Goal: Information Seeking & Learning: Learn about a topic

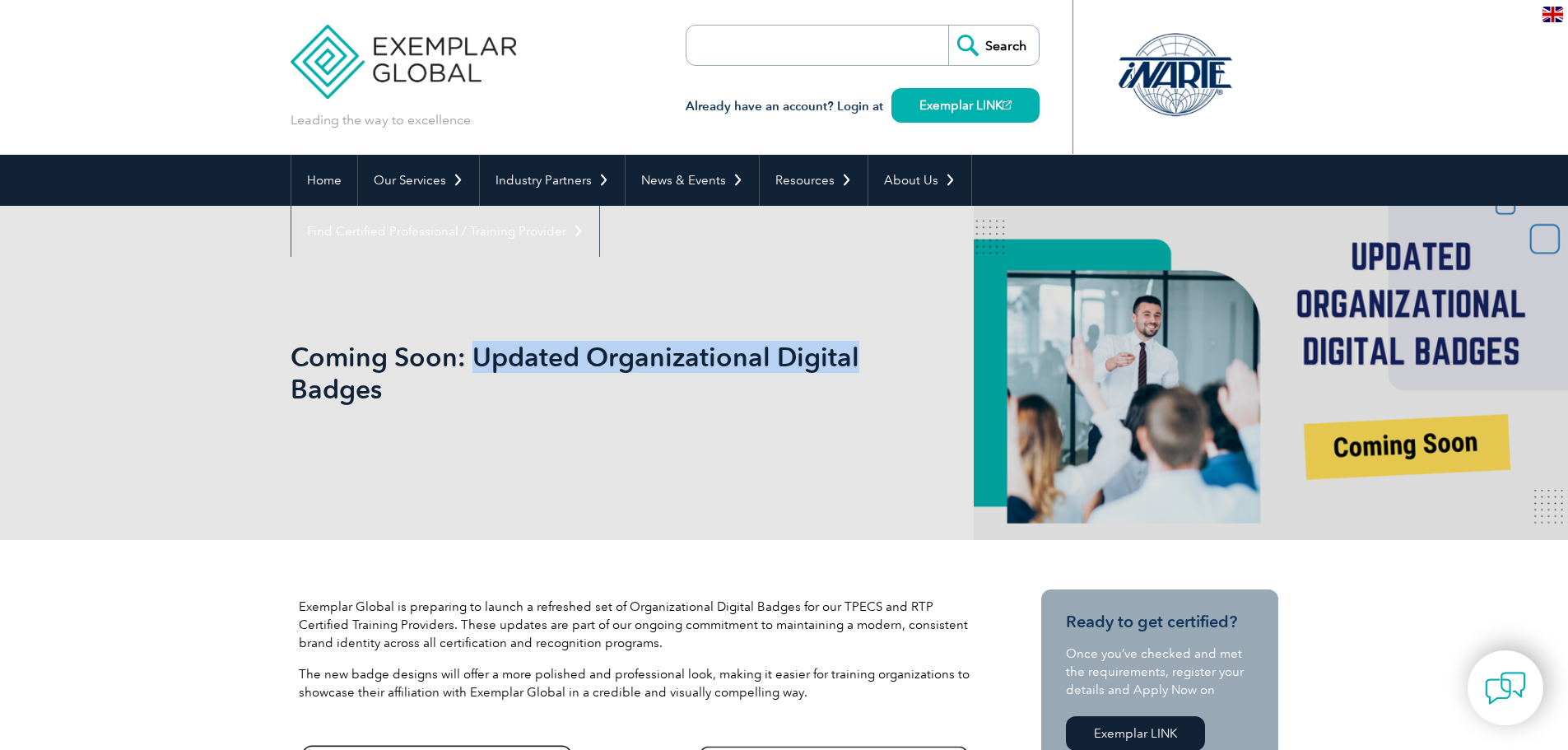
drag, startPoint x: 643, startPoint y: 361, endPoint x: 867, endPoint y: 365, distance: 224.0
click at [867, 365] on h1 "Coming Soon: Updated Organizational Digital Badges" at bounding box center [607, 373] width 633 height 64
click at [728, 371] on h1 "Coming Soon: Updated Organizational Digital Badges" at bounding box center [607, 373] width 633 height 64
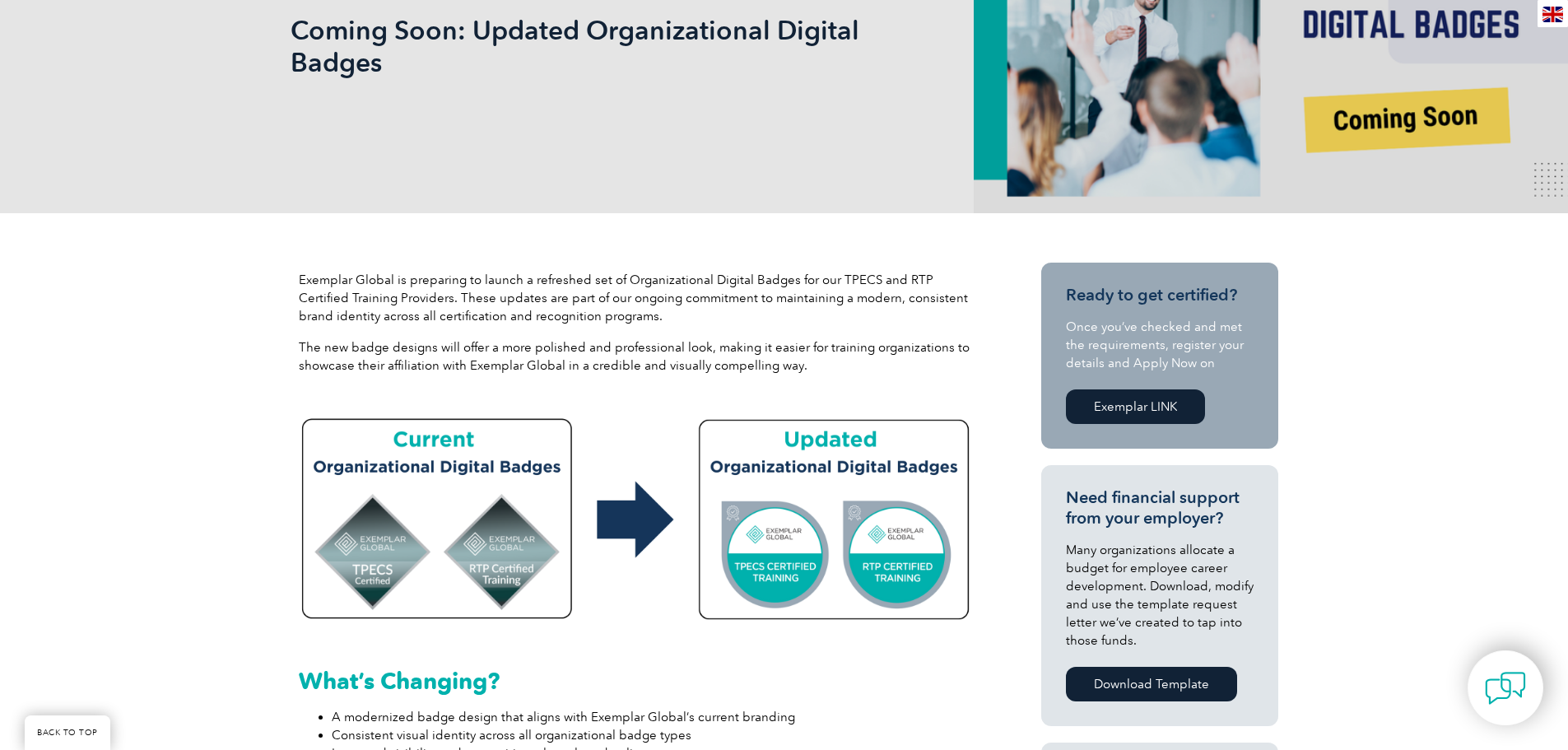
scroll to position [330, 0]
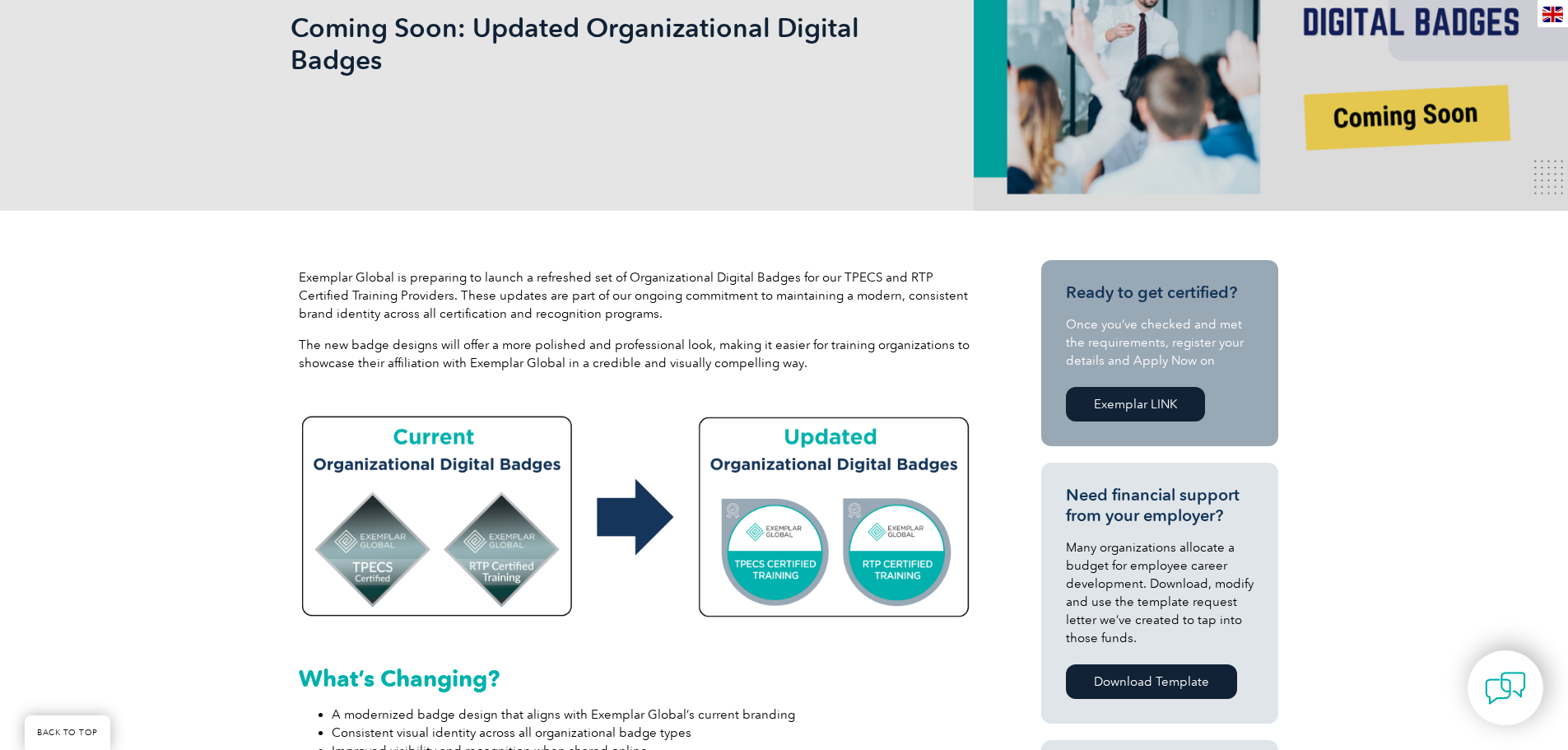
click at [304, 269] on p "Exemplar Global is preparing to launch a refreshed set of Organizational Digita…" at bounding box center [636, 295] width 675 height 54
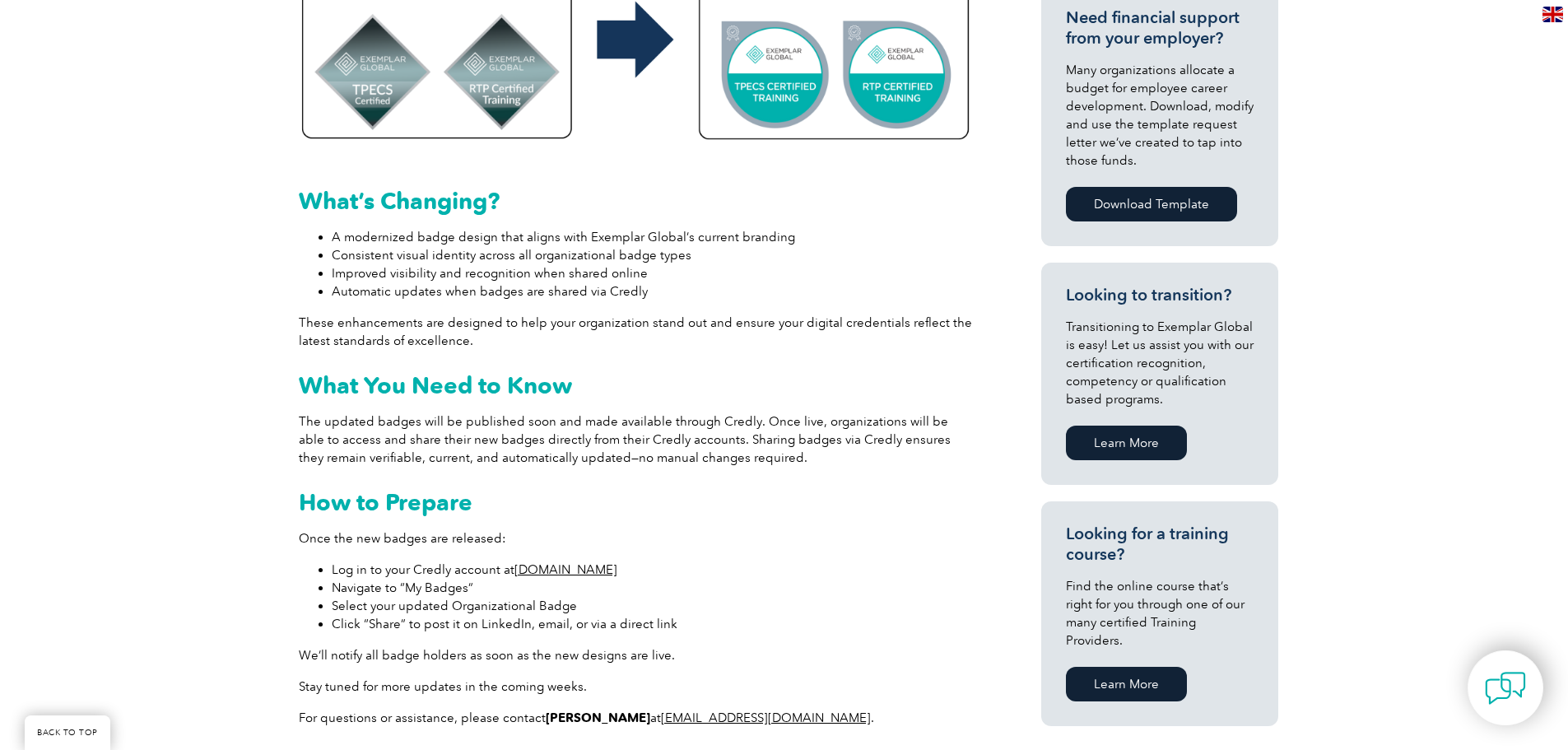
scroll to position [906, 0]
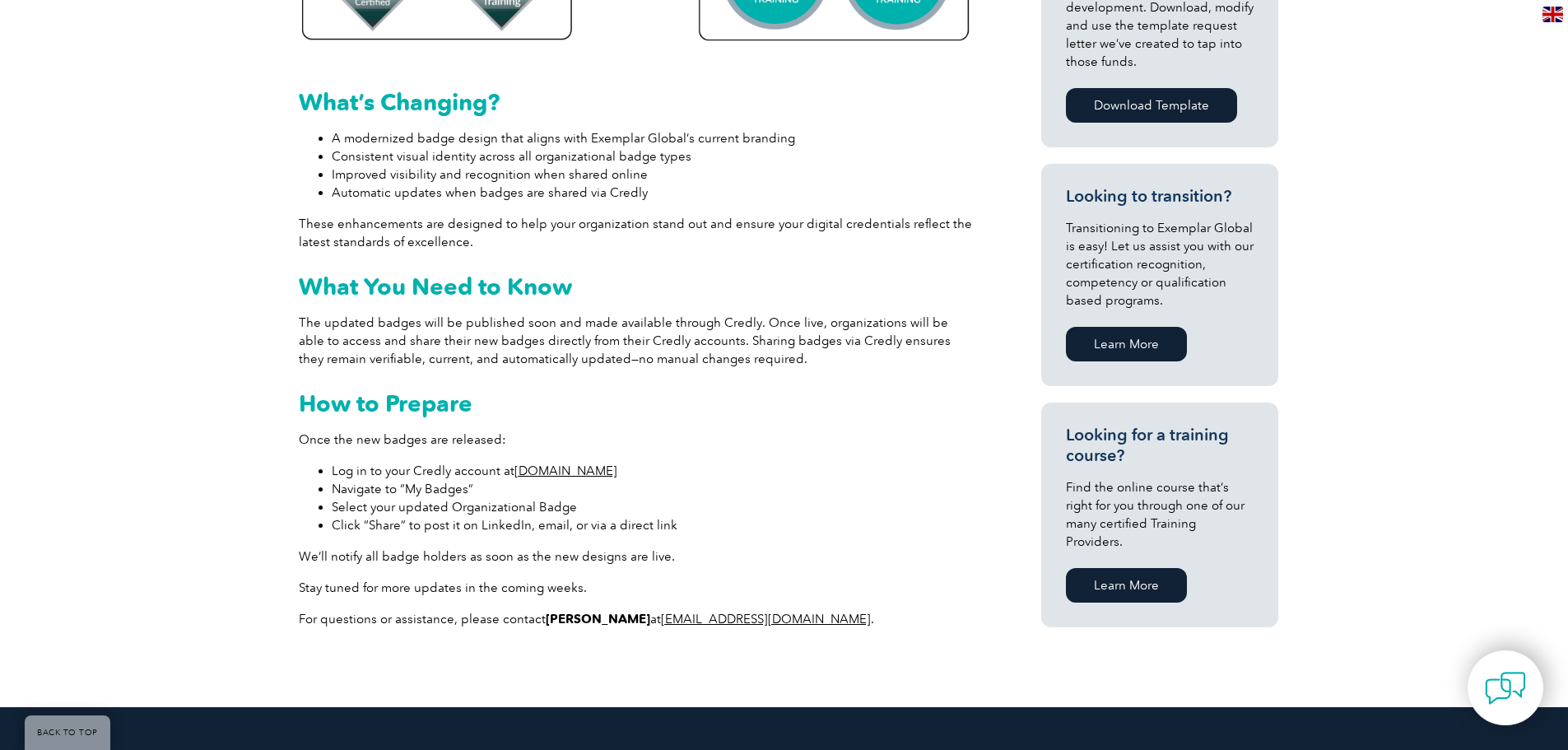
click at [559, 470] on link "[DOMAIN_NAME]" at bounding box center [566, 471] width 103 height 15
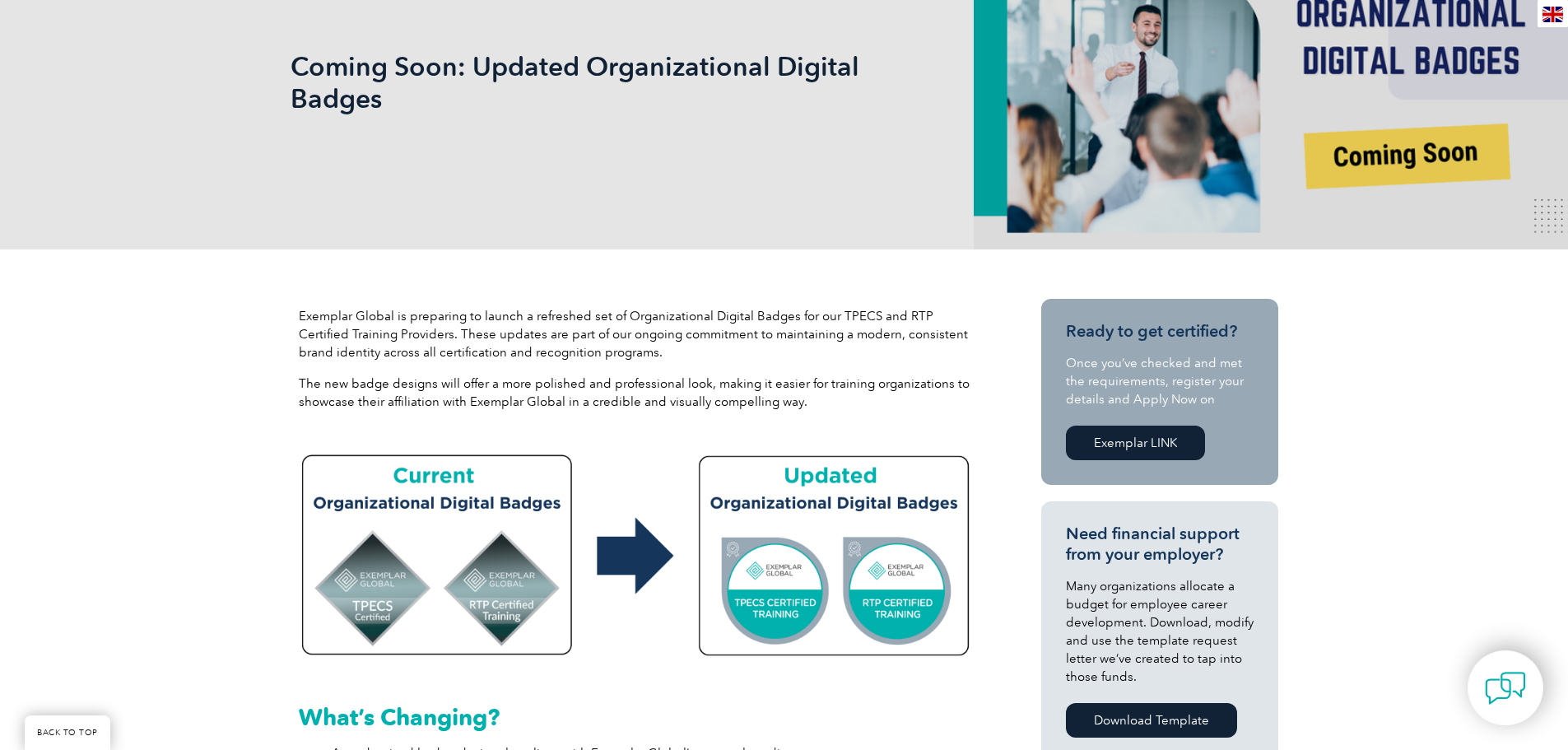
scroll to position [577, 0]
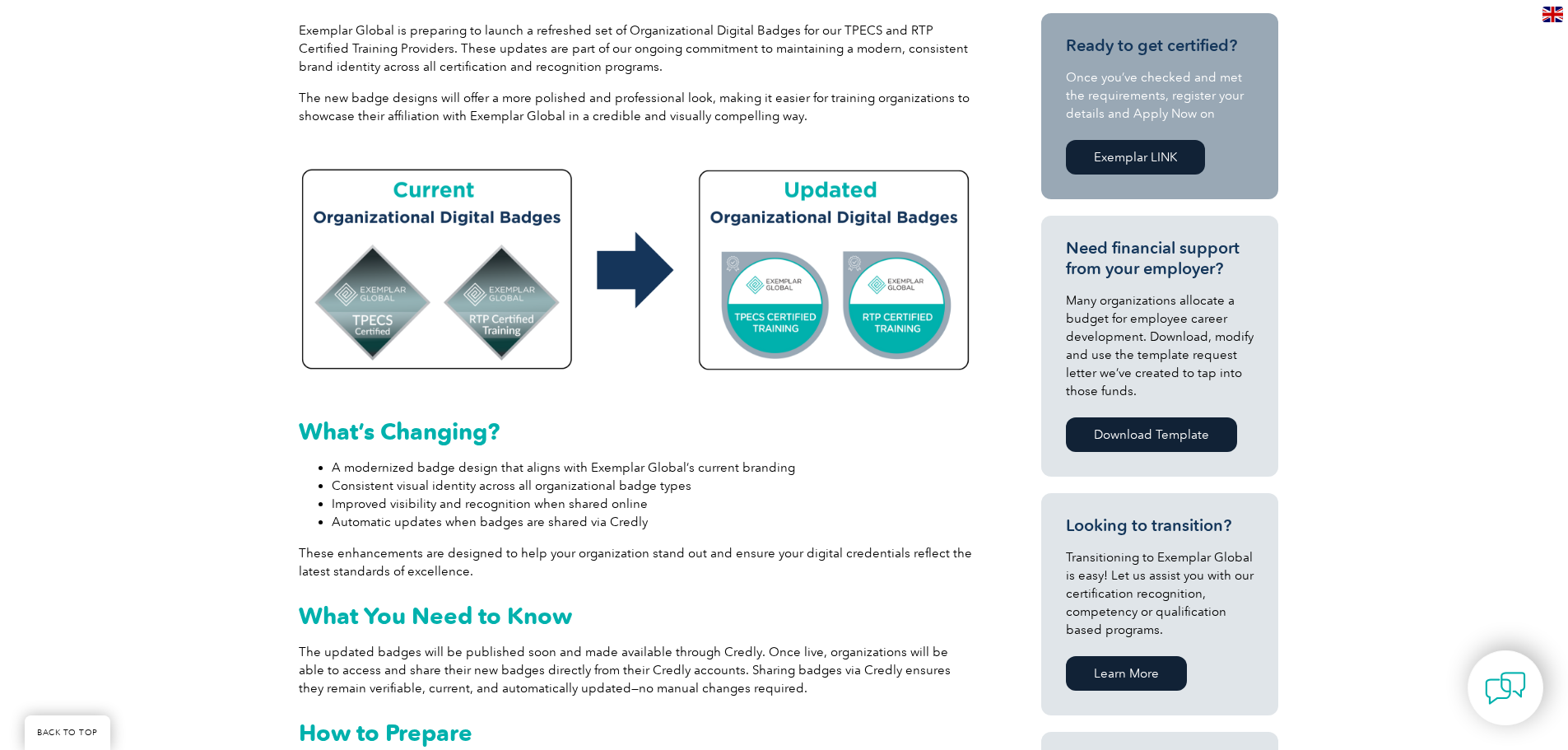
click at [681, 466] on li "A modernized badge design that aligns with Exemplar Global’s current branding" at bounding box center [652, 467] width 642 height 18
click at [609, 502] on li "Improved visibility and recognition when shared online" at bounding box center [652, 504] width 642 height 18
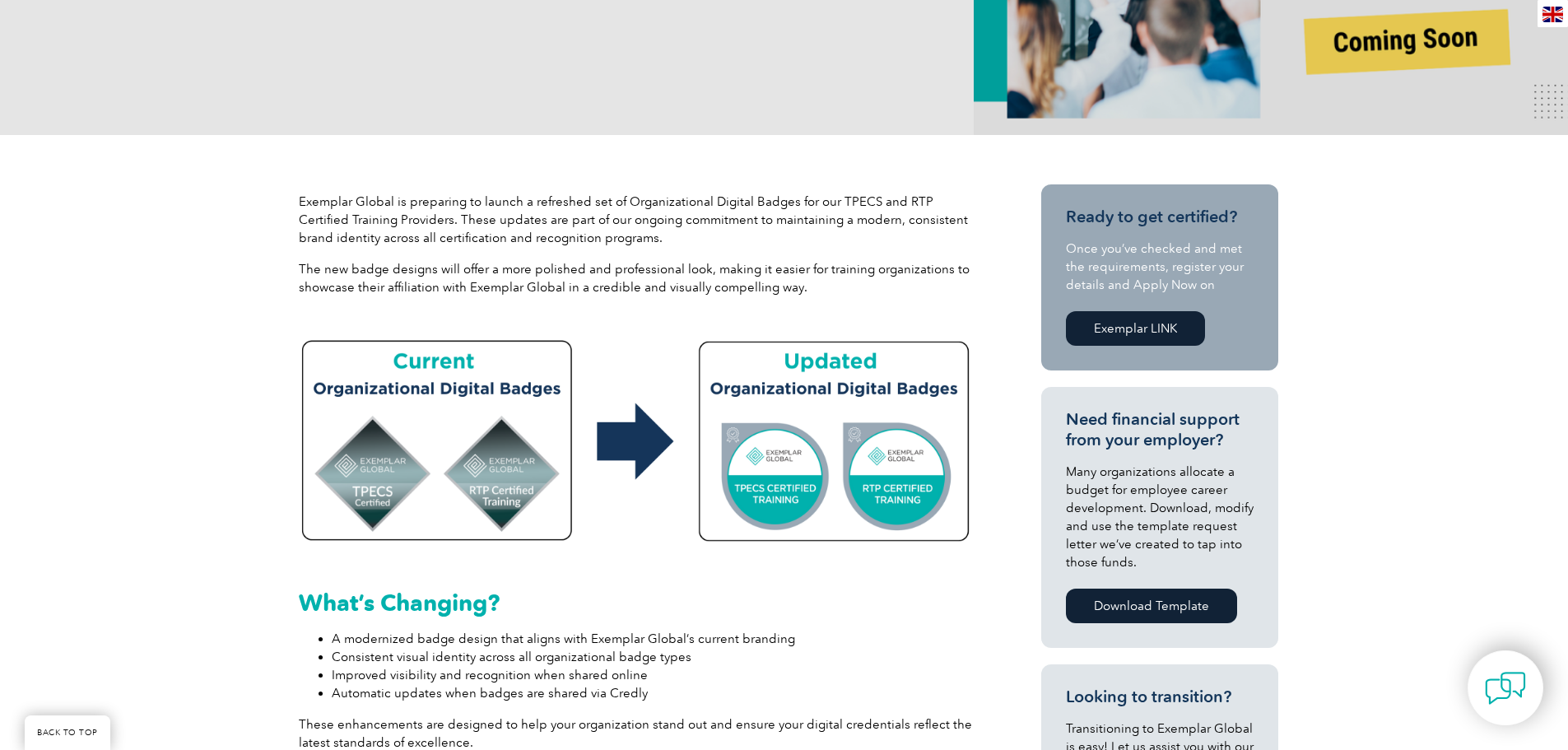
scroll to position [0, 0]
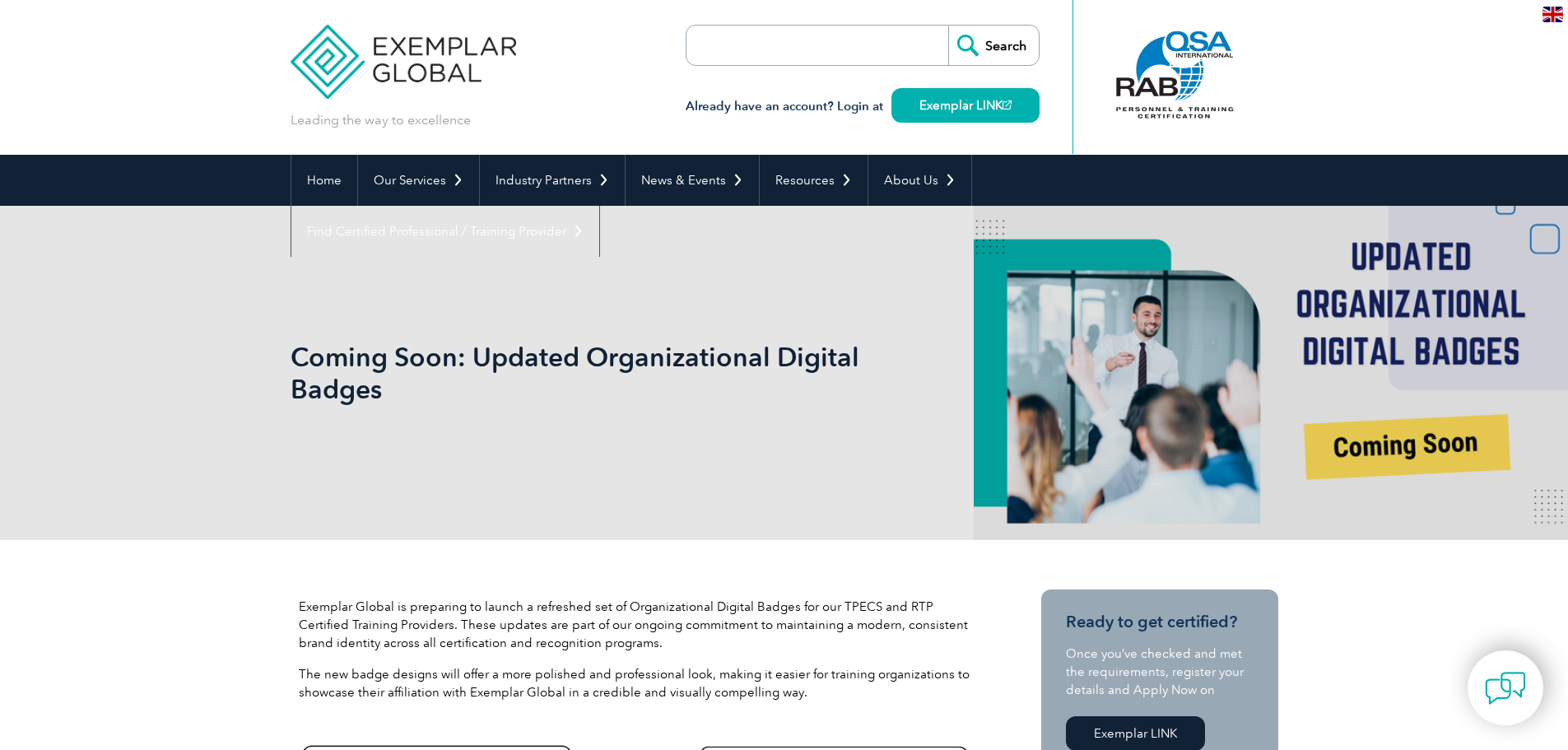
click at [779, 357] on h1 "Coming Soon: Updated Organizational Digital Badges" at bounding box center [607, 373] width 633 height 64
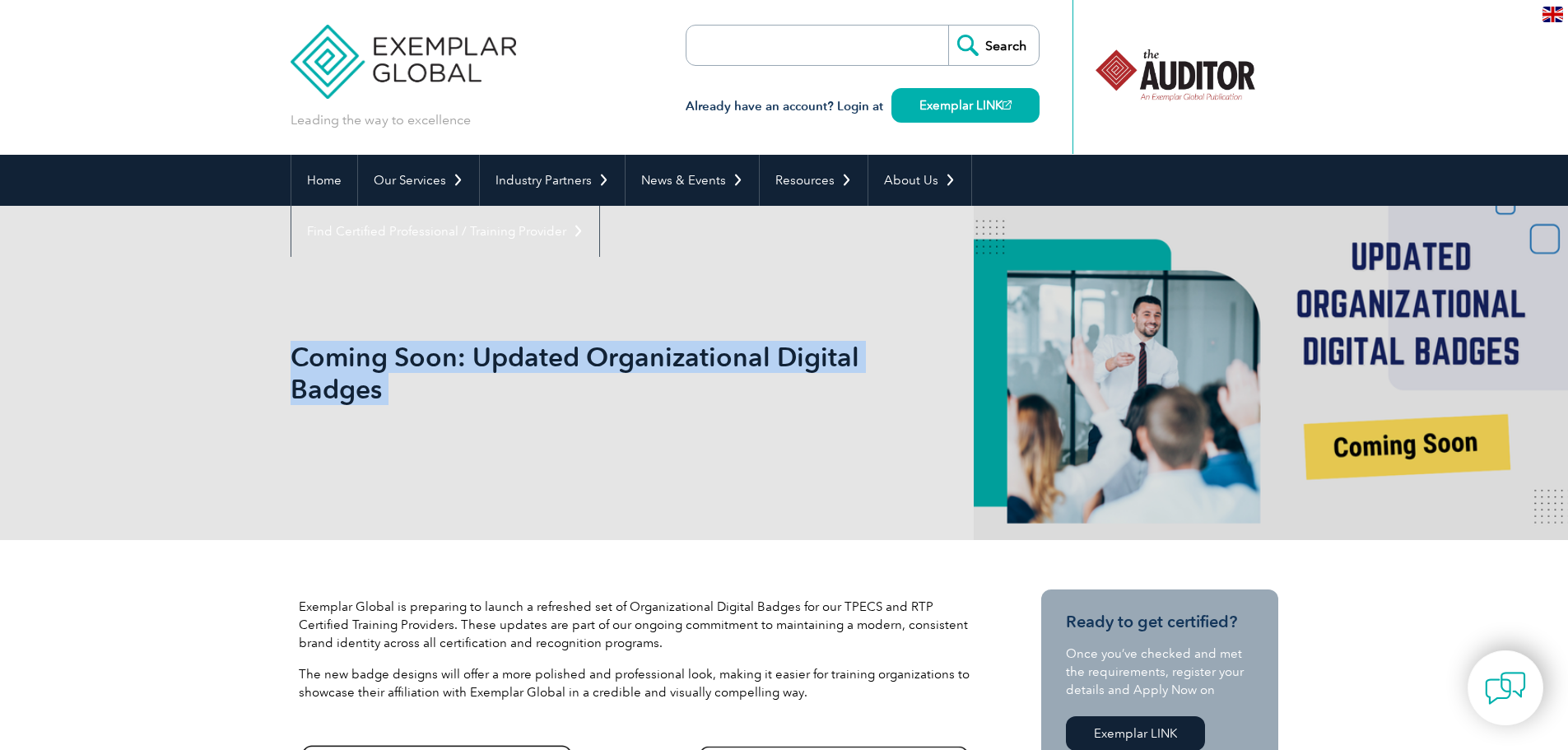
click at [779, 357] on h1 "Coming Soon: Updated Organizational Digital Badges" at bounding box center [607, 373] width 633 height 64
click at [833, 356] on h1 "Coming Soon: Updated Organizational Digital Badges" at bounding box center [607, 373] width 633 height 64
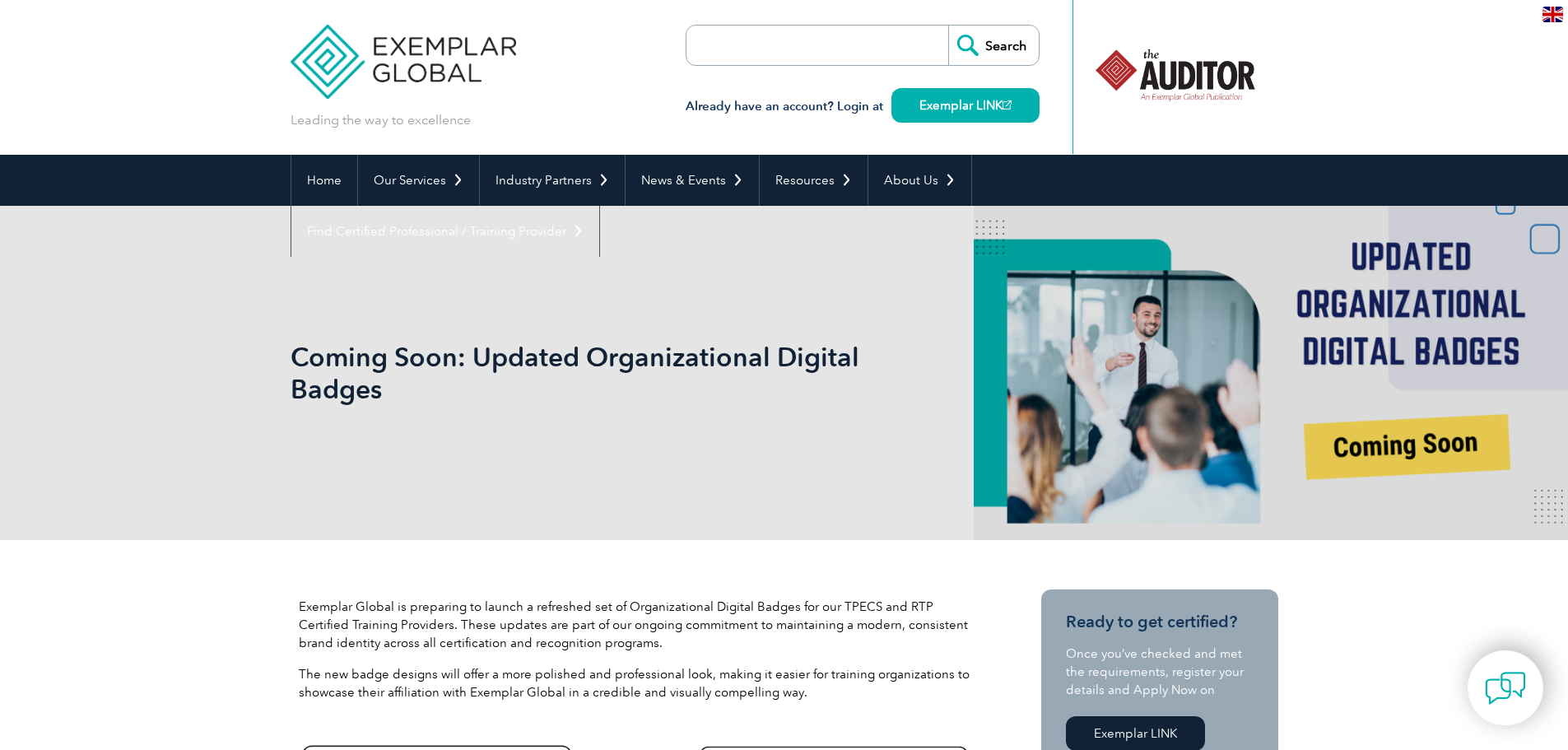
drag, startPoint x: 1152, startPoint y: 76, endPoint x: 1062, endPoint y: 89, distance: 90.9
click at [1062, 89] on div "Leading the way to excellence Search" at bounding box center [784, 77] width 988 height 155
drag, startPoint x: 1222, startPoint y: 73, endPoint x: 1086, endPoint y: 84, distance: 136.4
click at [1099, 84] on div at bounding box center [1092, 75] width 163 height 91
drag, startPoint x: 1214, startPoint y: 74, endPoint x: 1069, endPoint y: 84, distance: 145.3
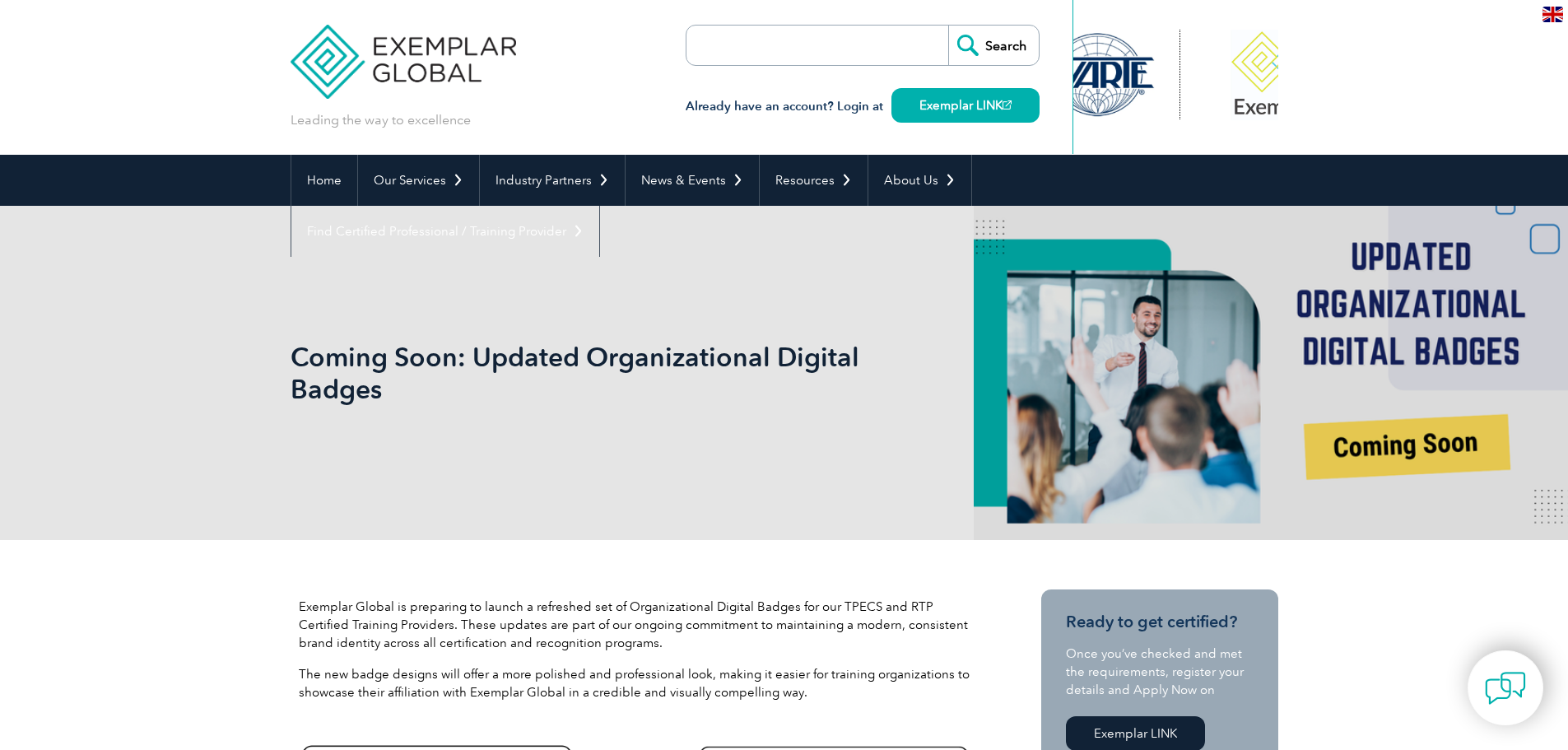
click at [1120, 83] on div at bounding box center [1096, 75] width 163 height 91
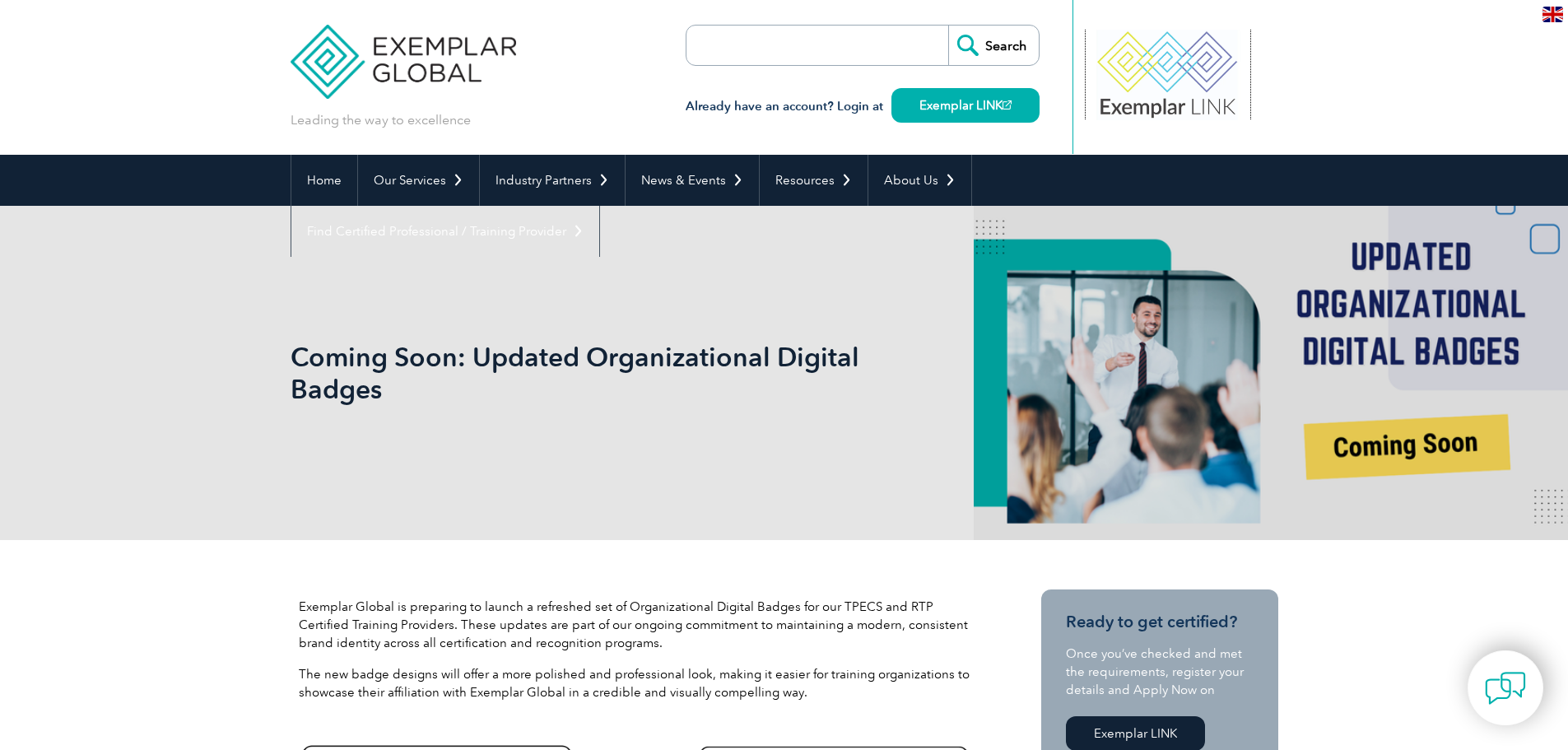
drag, startPoint x: 1205, startPoint y: 82, endPoint x: 1089, endPoint y: 94, distance: 116.6
click at [1115, 89] on div at bounding box center [1167, 75] width 163 height 91
drag, startPoint x: 1220, startPoint y: 85, endPoint x: 1118, endPoint y: 92, distance: 102.2
click at [1123, 92] on div at bounding box center [1134, 75] width 163 height 91
drag, startPoint x: 1218, startPoint y: 85, endPoint x: 1132, endPoint y: 90, distance: 86.1
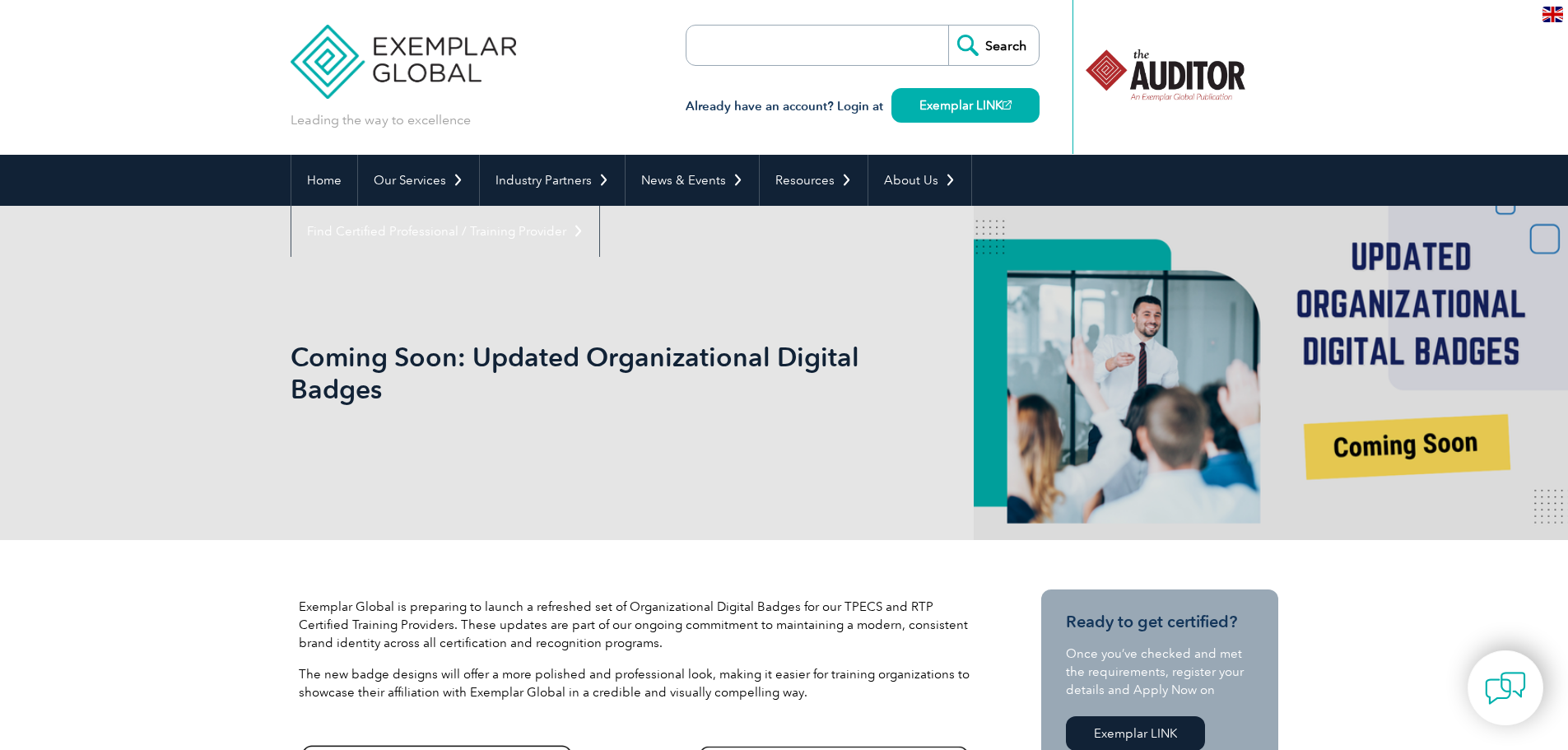
click at [1142, 90] on div at bounding box center [1165, 75] width 163 height 91
drag, startPoint x: 1216, startPoint y: 84, endPoint x: 1165, endPoint y: 86, distance: 51.0
click at [1165, 86] on div at bounding box center [1174, 75] width 163 height 91
click at [1466, 73] on header "Leading the way to excellence Search" at bounding box center [784, 77] width 1568 height 155
click at [1144, 70] on div at bounding box center [1174, 75] width 163 height 91
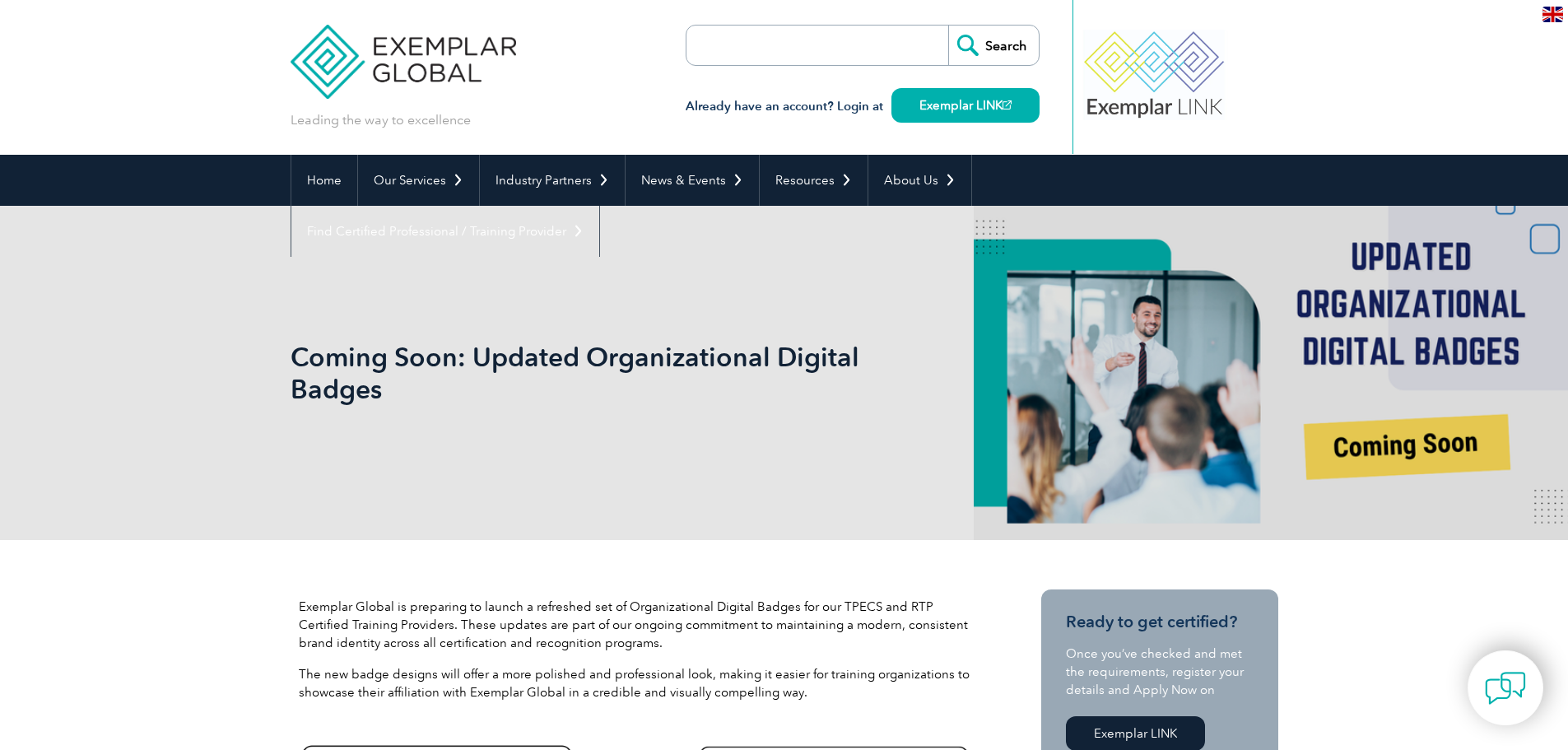
drag, startPoint x: 1189, startPoint y: 66, endPoint x: 1130, endPoint y: 67, distance: 59.0
click at [1154, 67] on div at bounding box center [1154, 75] width 163 height 91
drag, startPoint x: 1203, startPoint y: 69, endPoint x: 1160, endPoint y: 71, distance: 43.0
click at [1170, 71] on div at bounding box center [1174, 75] width 163 height 91
drag, startPoint x: 1200, startPoint y: 73, endPoint x: 1133, endPoint y: 78, distance: 67.2
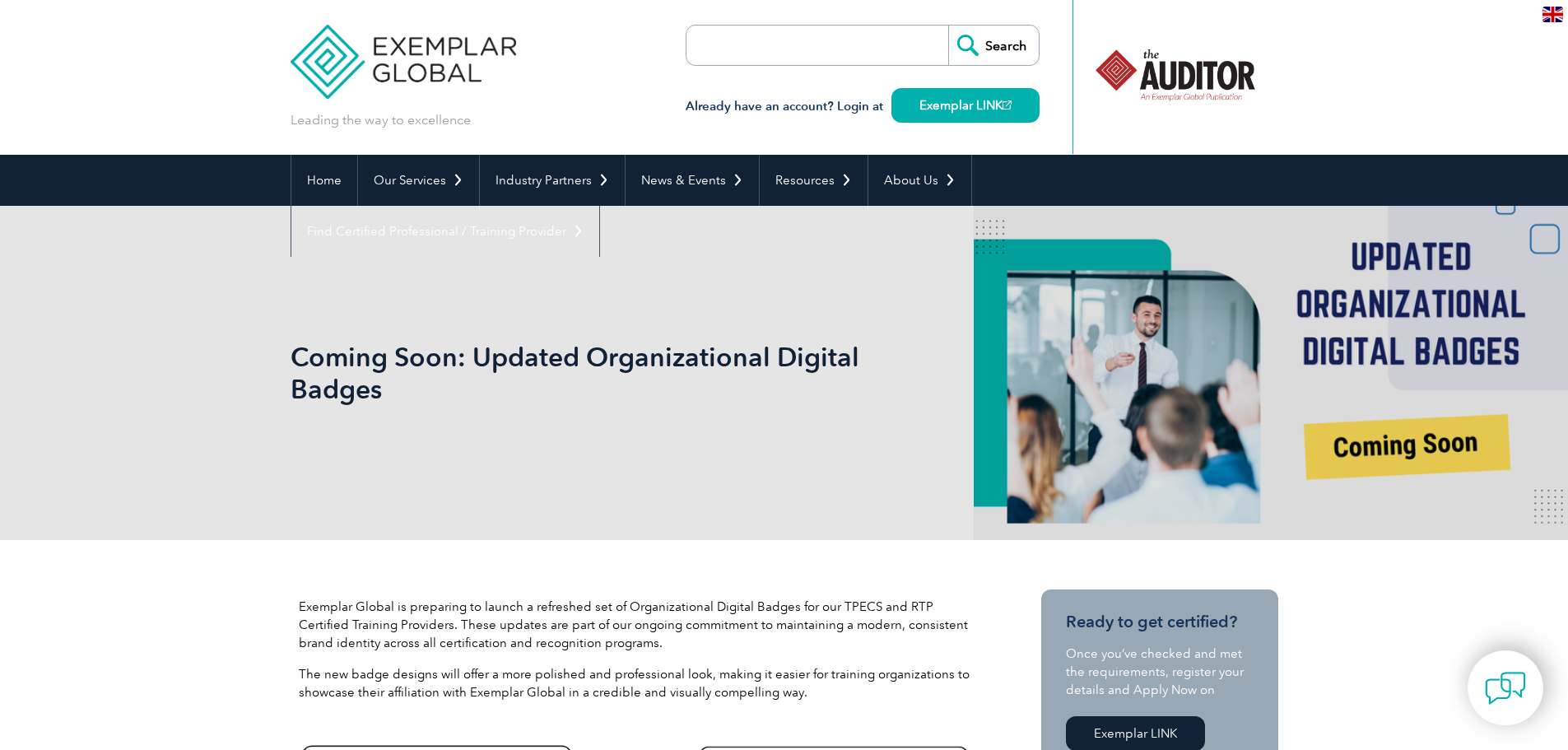
click at [1160, 77] on div at bounding box center [1174, 75] width 163 height 91
drag, startPoint x: 1207, startPoint y: 78, endPoint x: 1145, endPoint y: 84, distance: 62.3
click at [1150, 84] on div at bounding box center [1173, 75] width 163 height 91
drag, startPoint x: 1224, startPoint y: 85, endPoint x: 1148, endPoint y: 89, distance: 76.1
click at [1163, 89] on div at bounding box center [1174, 75] width 163 height 91
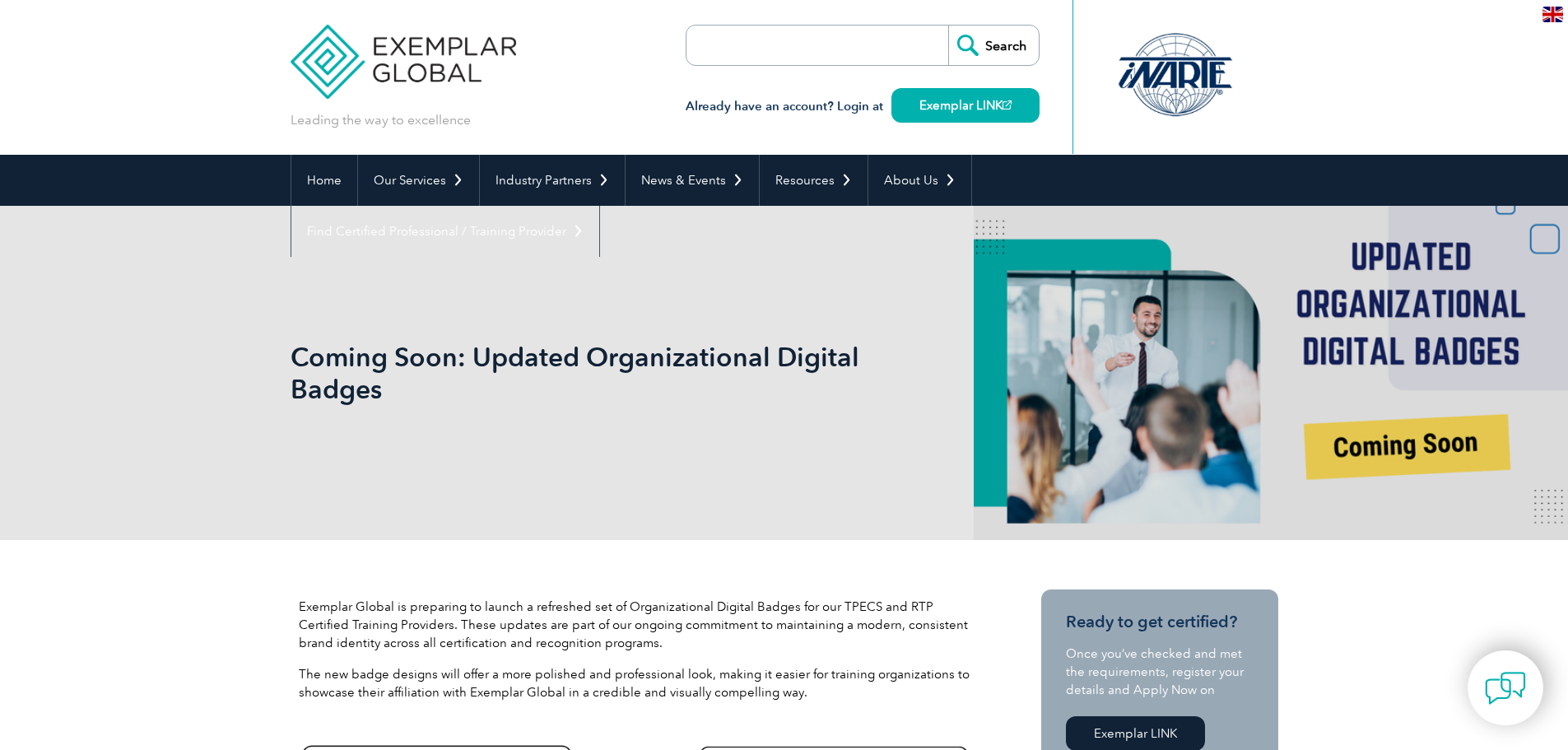
drag, startPoint x: 1200, startPoint y: 84, endPoint x: 1126, endPoint y: 84, distance: 74.0
click at [1134, 84] on div at bounding box center [1174, 75] width 163 height 91
drag, startPoint x: 1141, startPoint y: 84, endPoint x: 1212, endPoint y: 82, distance: 71.0
click at [1197, 83] on div at bounding box center [1174, 75] width 163 height 91
drag, startPoint x: 1210, startPoint y: 98, endPoint x: 1141, endPoint y: 96, distance: 69.0
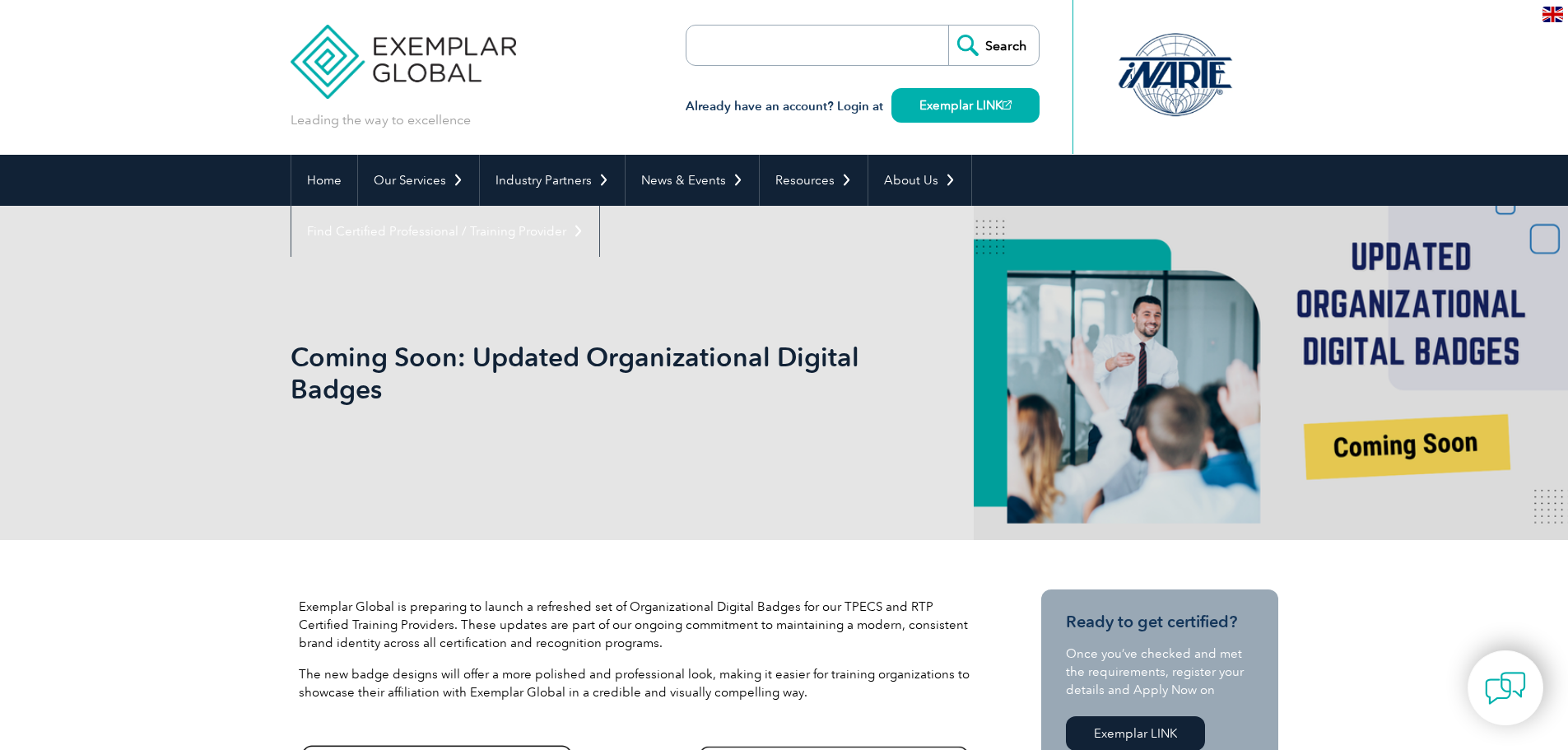
click at [1150, 96] on div at bounding box center [1174, 75] width 163 height 91
drag, startPoint x: 1200, startPoint y: 93, endPoint x: 1121, endPoint y: 92, distance: 79.0
click at [1147, 94] on div at bounding box center [1174, 75] width 163 height 91
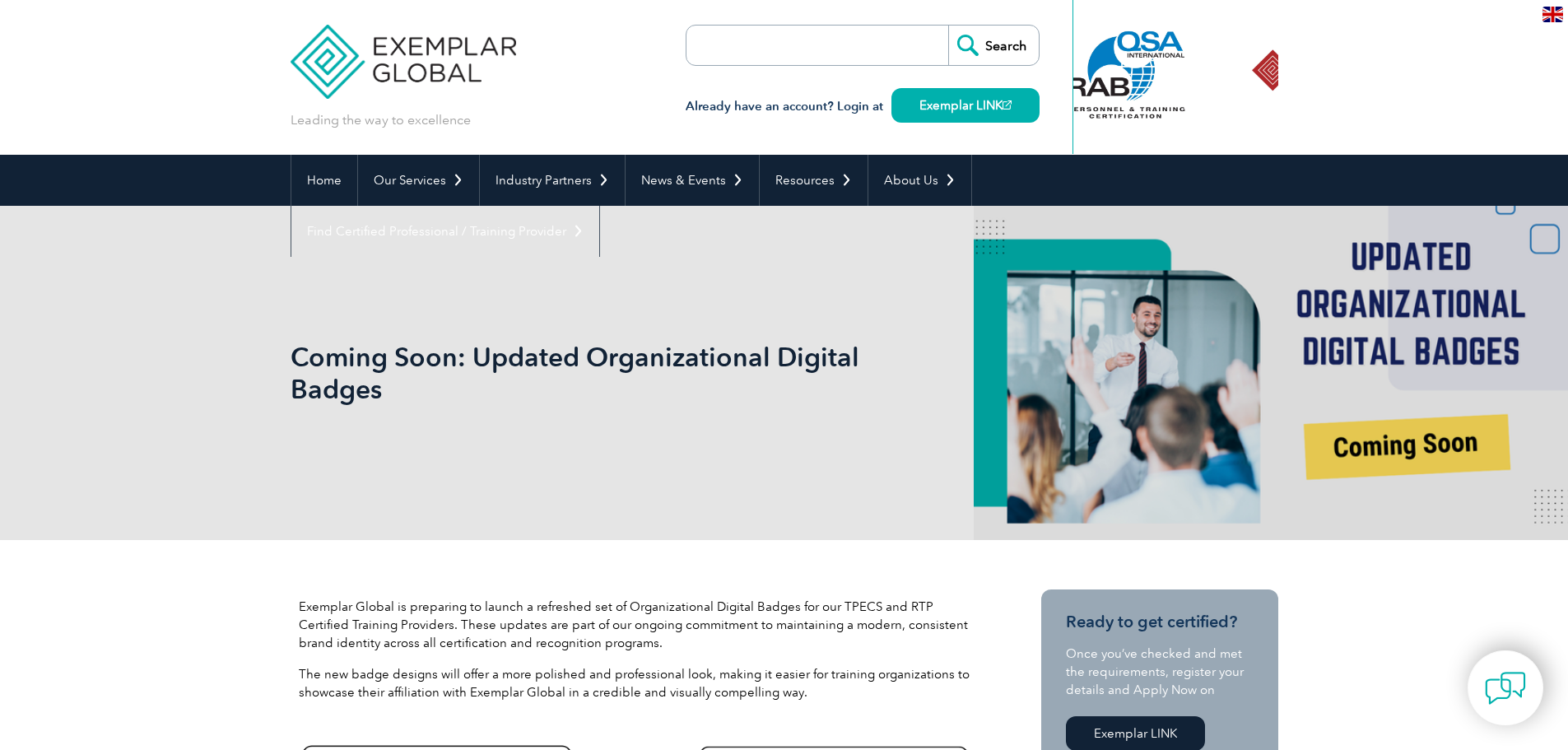
drag, startPoint x: 1214, startPoint y: 84, endPoint x: 1100, endPoint y: 86, distance: 114.0
click at [1133, 86] on div at bounding box center [1126, 75] width 163 height 91
drag, startPoint x: 1179, startPoint y: 84, endPoint x: 1063, endPoint y: 85, distance: 116.0
click at [1090, 89] on div at bounding box center [1175, 76] width 206 height 154
drag, startPoint x: 1200, startPoint y: 84, endPoint x: 1140, endPoint y: 84, distance: 60.0
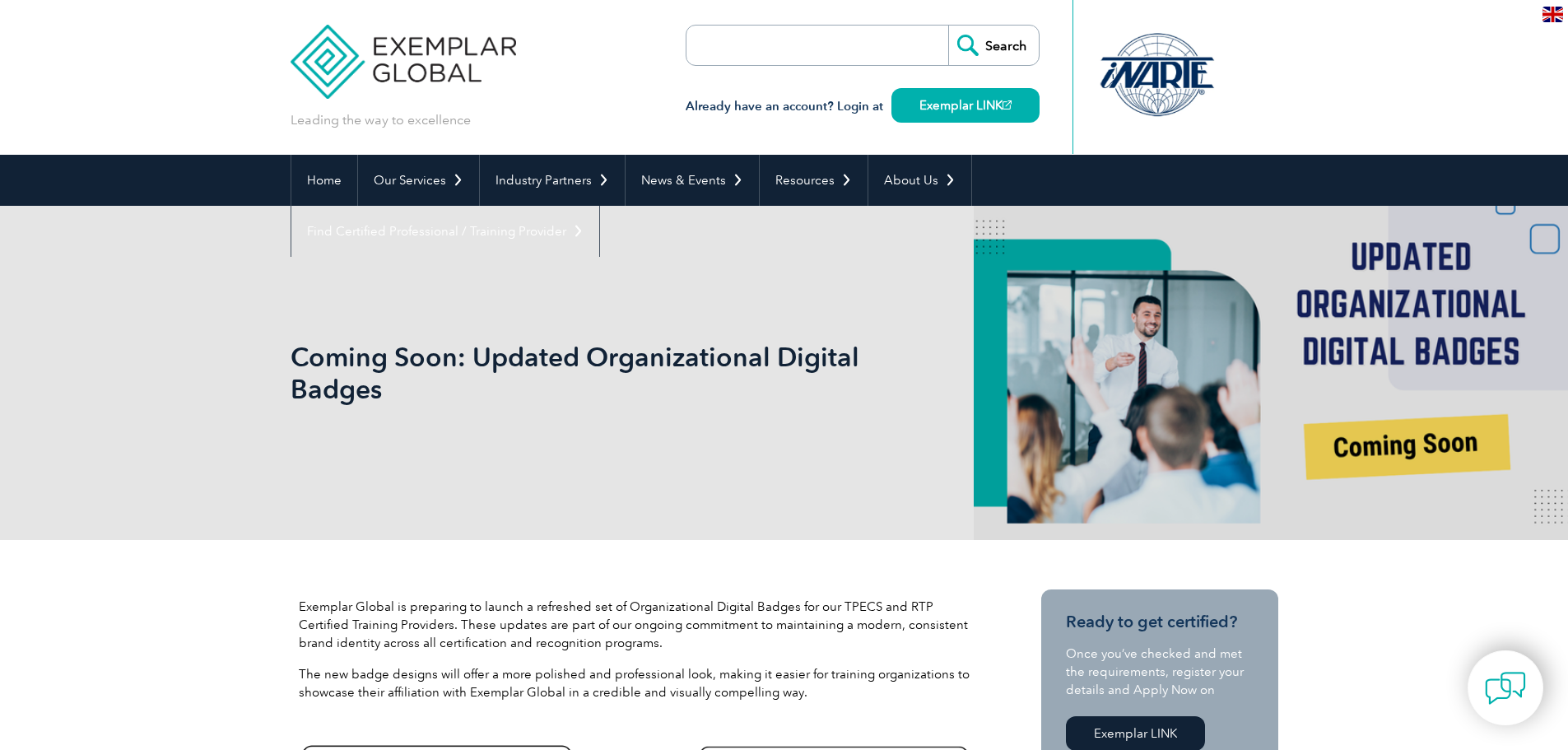
click at [1154, 84] on div at bounding box center [1157, 75] width 163 height 91
drag, startPoint x: 1187, startPoint y: 84, endPoint x: 1113, endPoint y: 84, distance: 74.0
click at [1133, 84] on div at bounding box center [1174, 75] width 163 height 91
drag, startPoint x: 1190, startPoint y: 84, endPoint x: 1155, endPoint y: 84, distance: 35.0
click at [1164, 84] on div at bounding box center [1174, 75] width 163 height 91
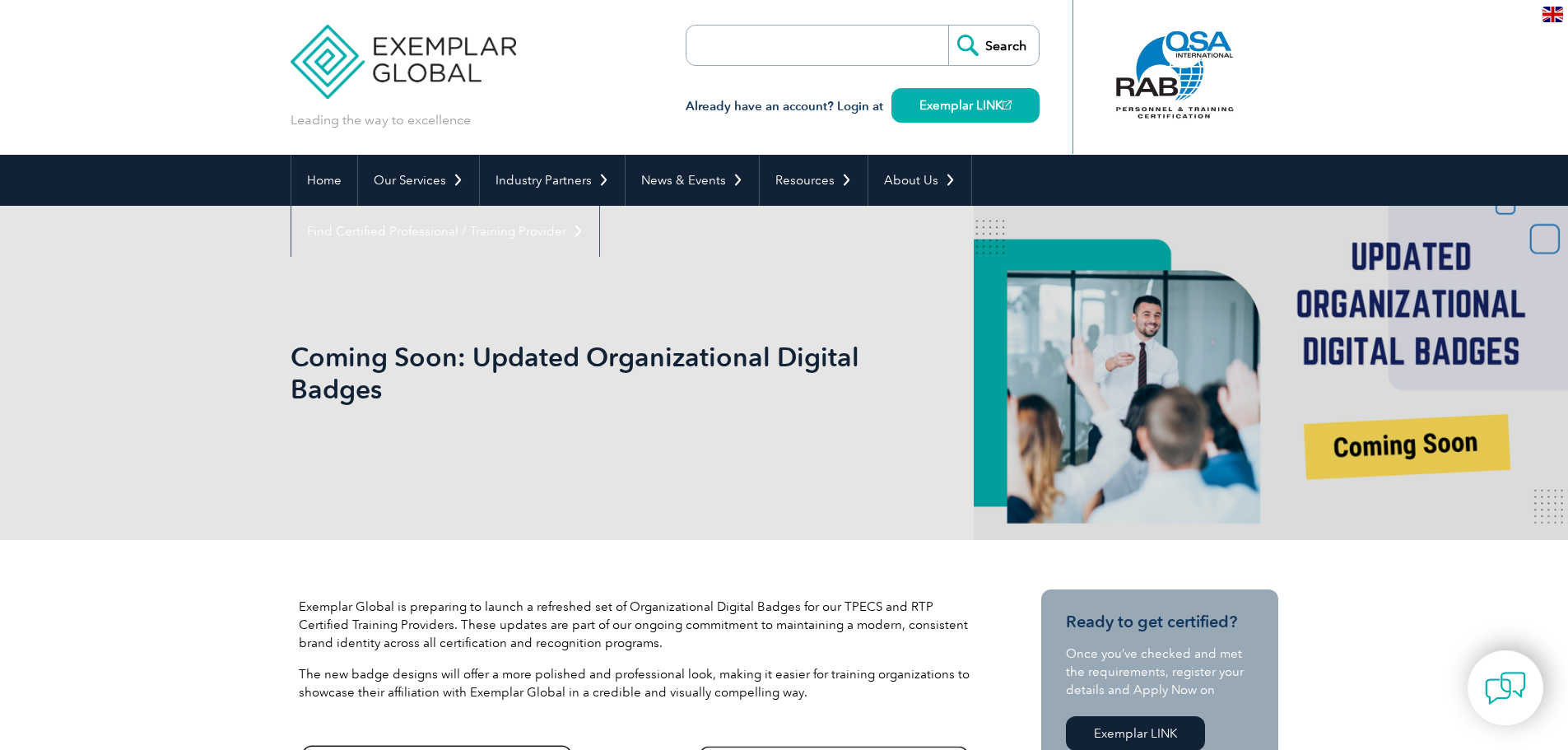
click at [1045, 11] on div "Leading the way to excellence Search" at bounding box center [784, 77] width 988 height 155
drag, startPoint x: 1177, startPoint y: 84, endPoint x: 1131, endPoint y: 82, distance: 46.0
click at [1131, 82] on div at bounding box center [1174, 75] width 163 height 91
drag, startPoint x: 1341, startPoint y: 376, endPoint x: 969, endPoint y: 367, distance: 372.1
click at [1119, 375] on div "Coming Soon: Updated Organizational Digital Badges" at bounding box center [784, 373] width 1568 height 334
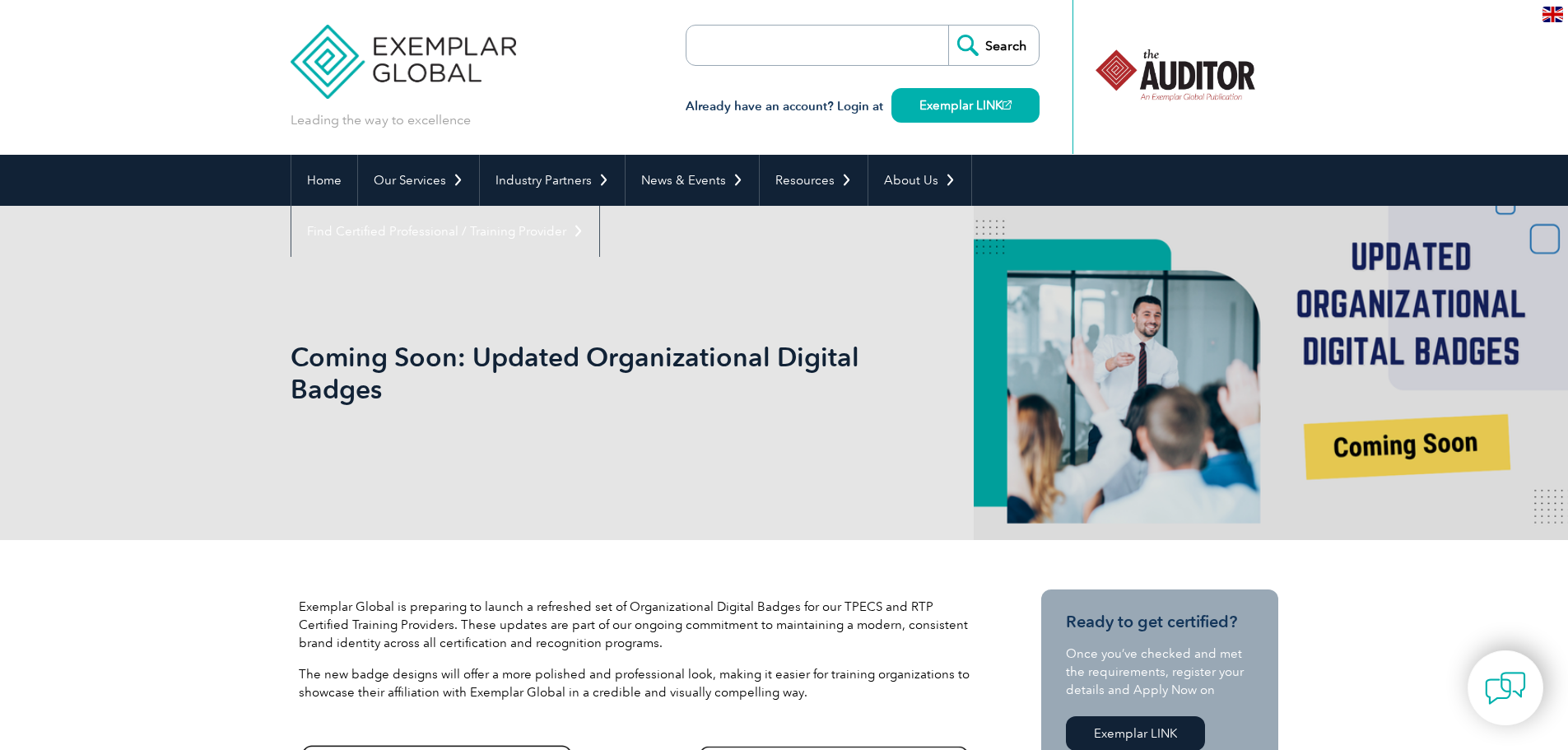
click at [1020, 370] on div "Coming Soon: Updated Organizational Digital Badges" at bounding box center [784, 373] width 988 height 334
drag, startPoint x: 1182, startPoint y: 77, endPoint x: 1153, endPoint y: 79, distance: 29.1
click at [1160, 79] on div at bounding box center [1174, 75] width 163 height 91
drag, startPoint x: 1177, startPoint y: 84, endPoint x: 1103, endPoint y: 84, distance: 74.0
click at [1148, 84] on div at bounding box center [1174, 75] width 163 height 91
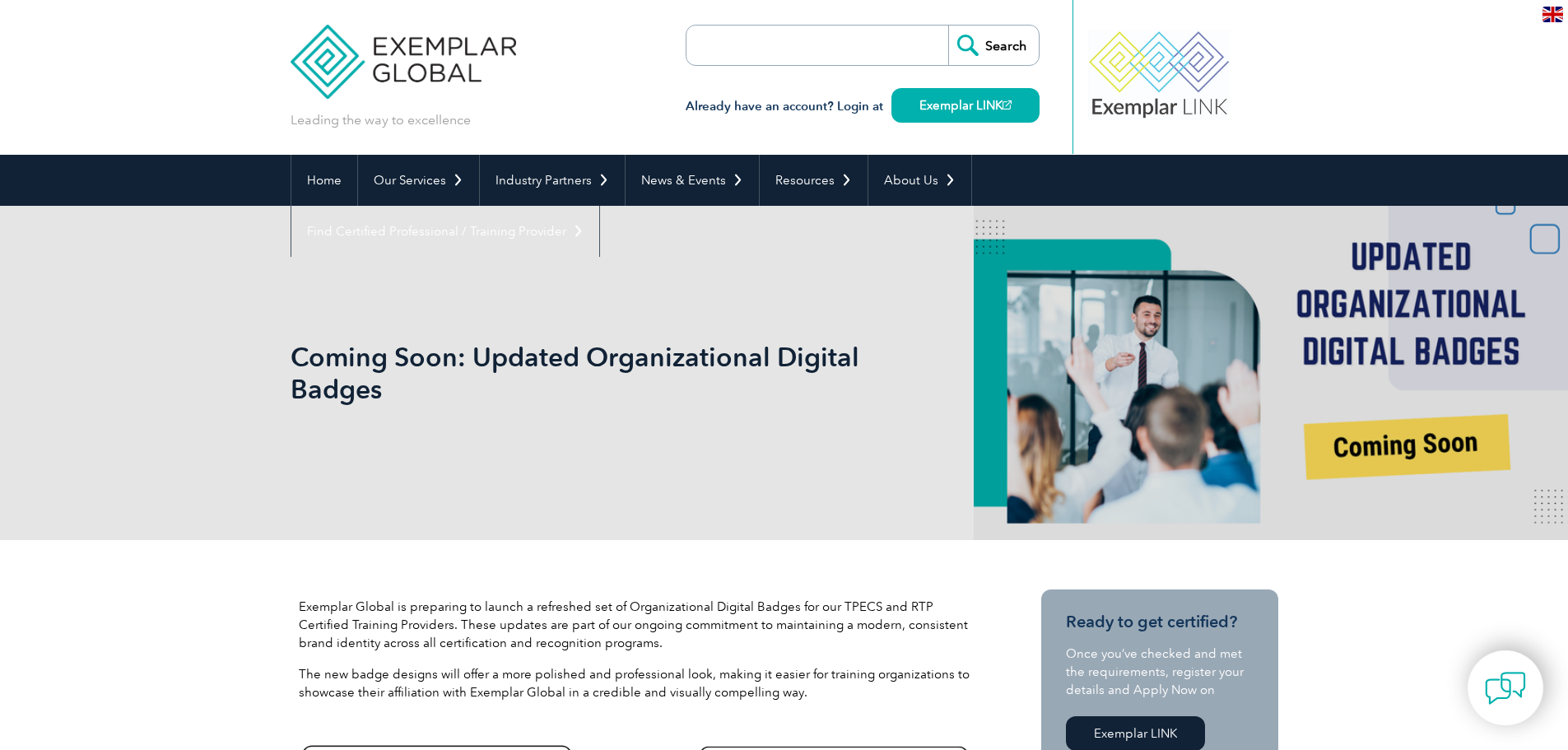
drag, startPoint x: 1182, startPoint y: 91, endPoint x: 1133, endPoint y: 95, distance: 49.2
click at [1147, 95] on div at bounding box center [1159, 75] width 163 height 91
drag, startPoint x: 1227, startPoint y: 95, endPoint x: 1130, endPoint y: 95, distance: 97.0
click at [1144, 95] on div at bounding box center [1174, 75] width 163 height 91
click at [1404, 102] on header "Leading the way to excellence Search" at bounding box center [784, 77] width 1568 height 155
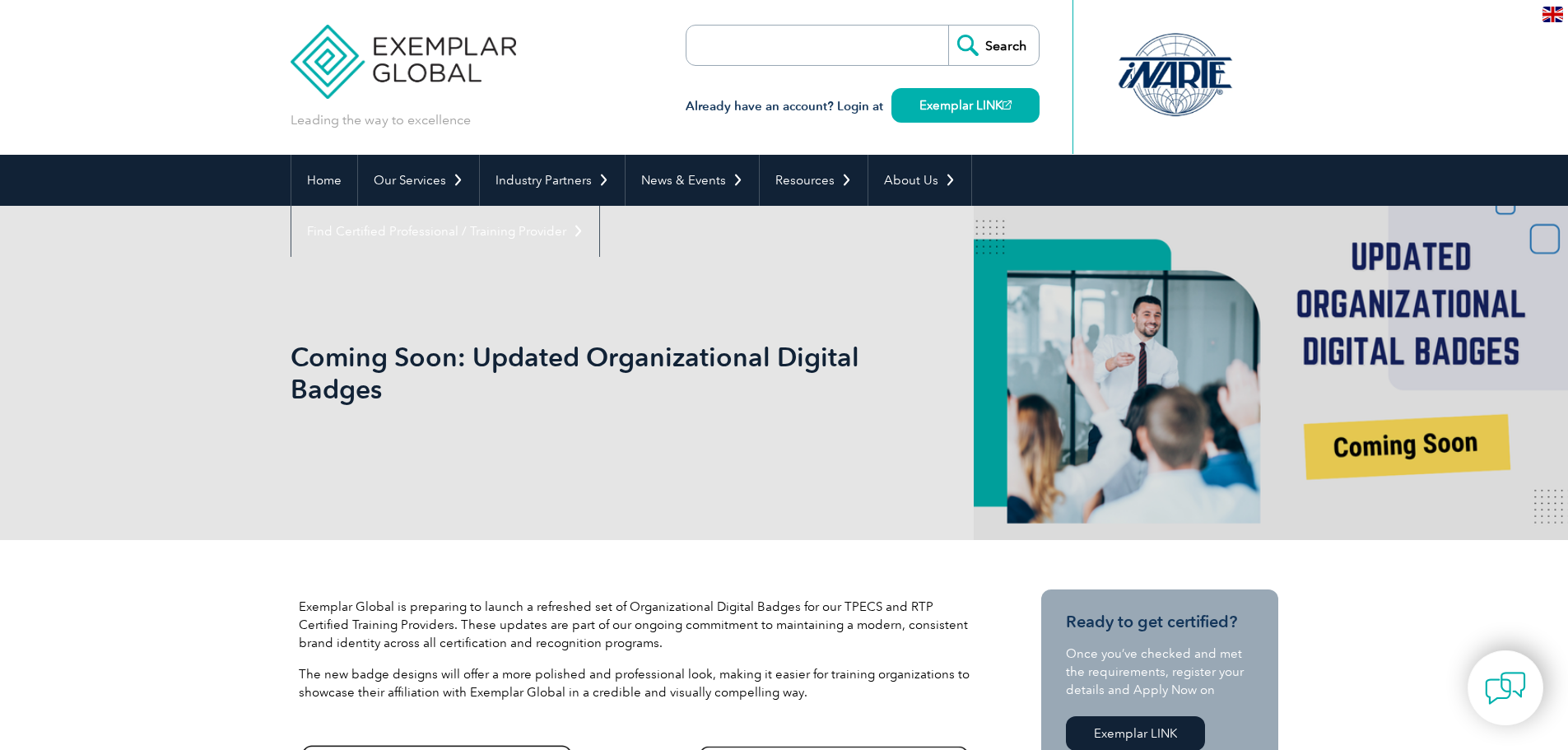
click at [1425, 74] on header "Leading the way to excellence Search" at bounding box center [784, 77] width 1568 height 155
